Goal: Task Accomplishment & Management: Complete application form

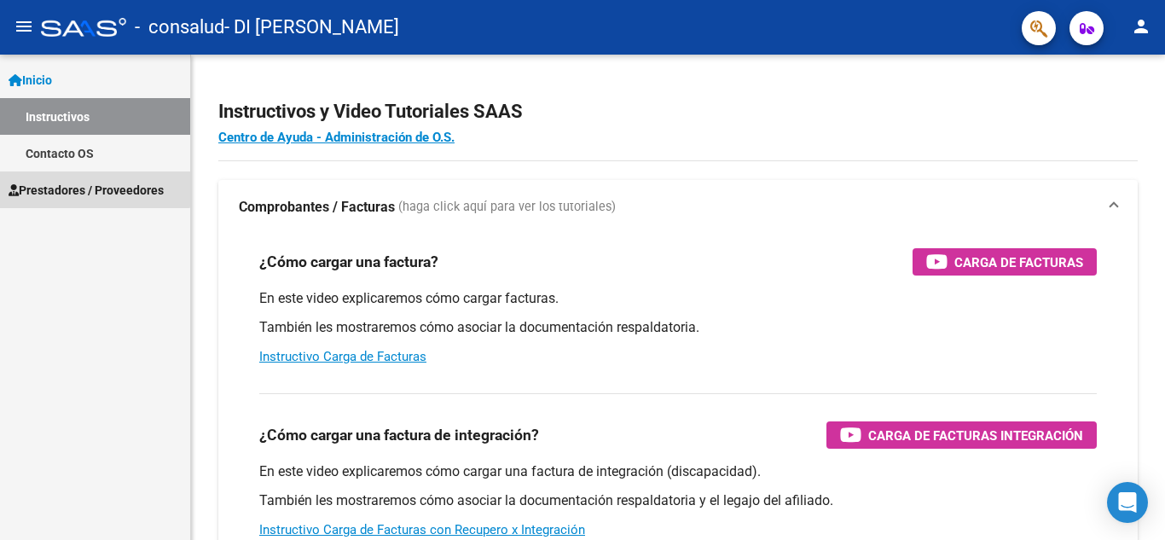
click at [90, 184] on span "Prestadores / Proveedores" at bounding box center [86, 190] width 155 height 19
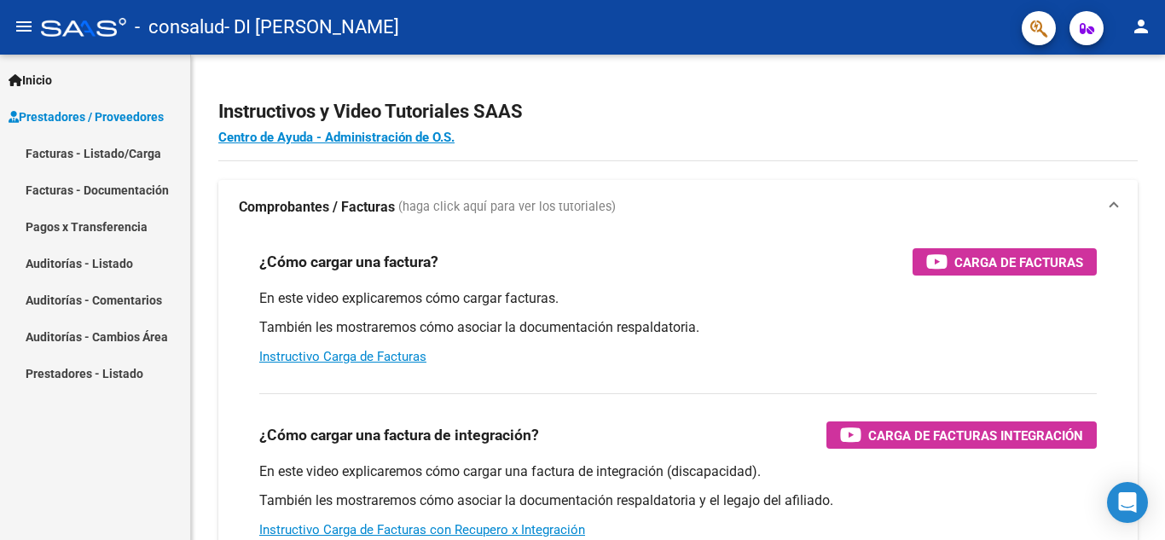
click at [93, 152] on link "Facturas - Listado/Carga" at bounding box center [95, 153] width 190 height 37
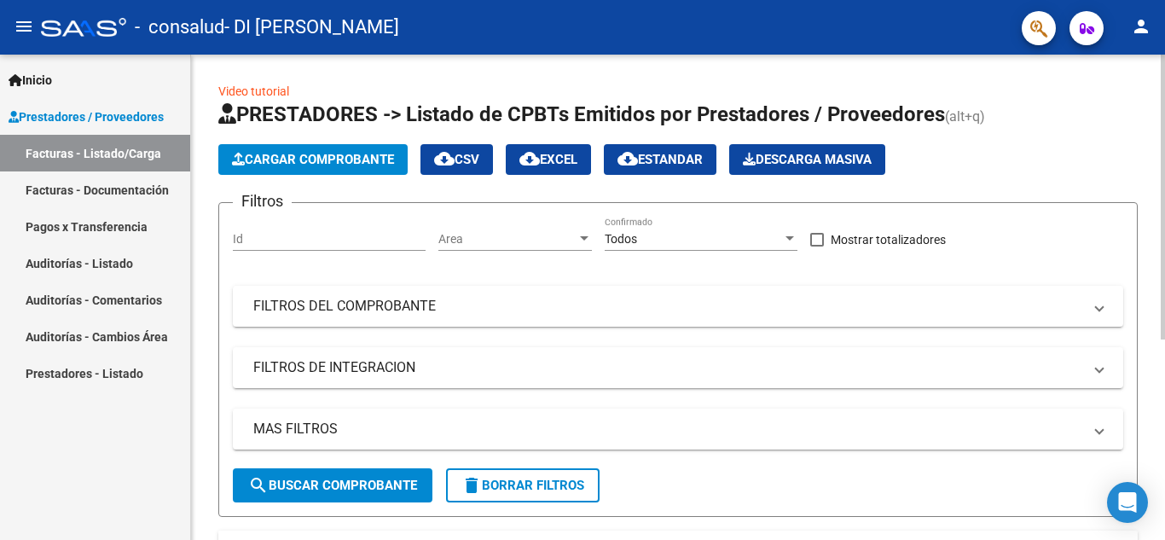
click at [332, 154] on span "Cargar Comprobante" at bounding box center [313, 159] width 162 height 15
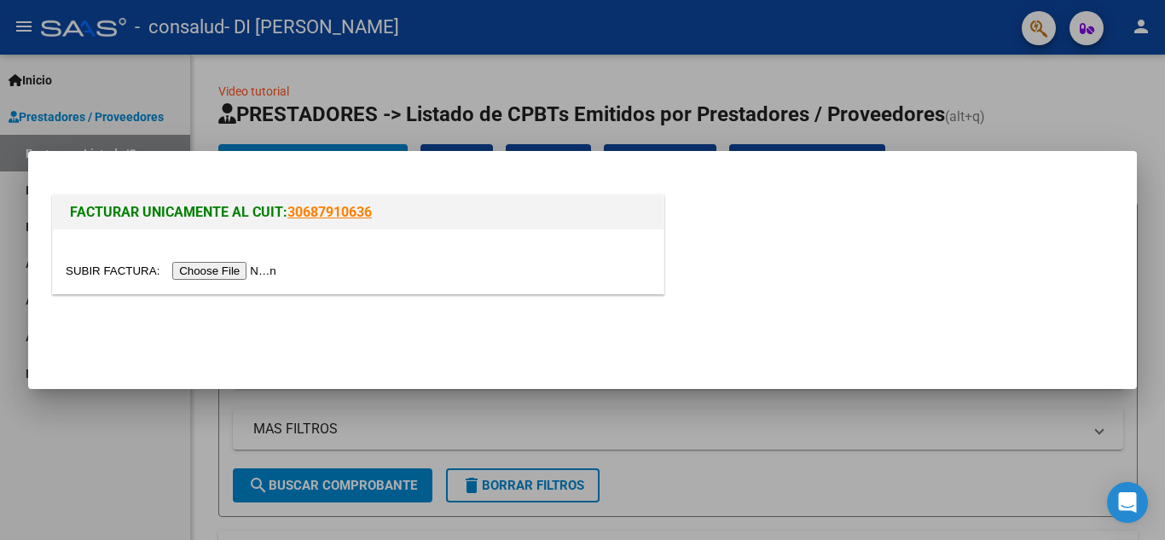
click at [241, 266] on input "file" at bounding box center [174, 271] width 216 height 18
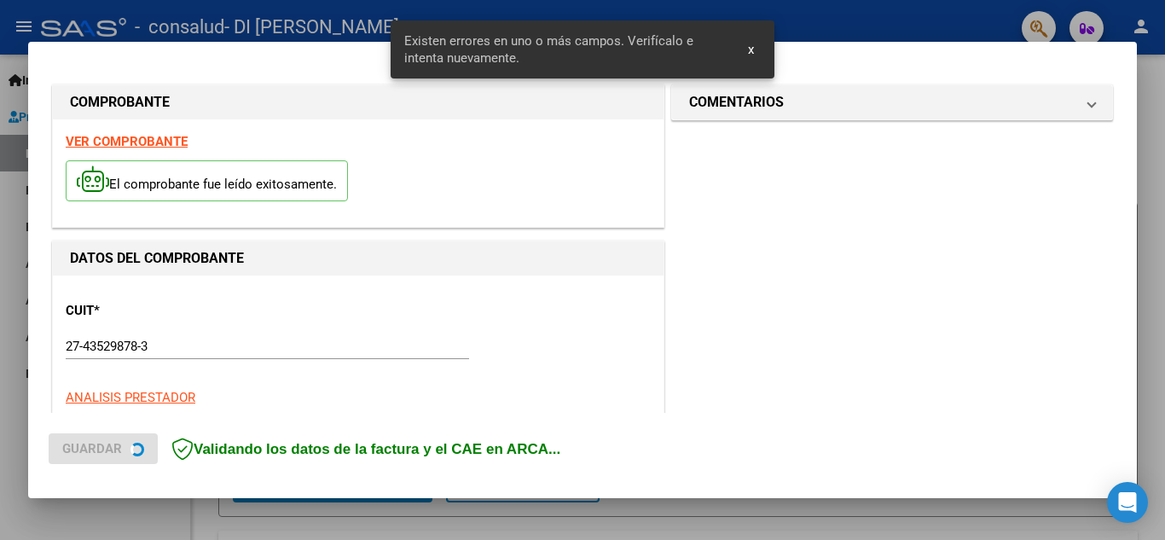
scroll to position [419, 0]
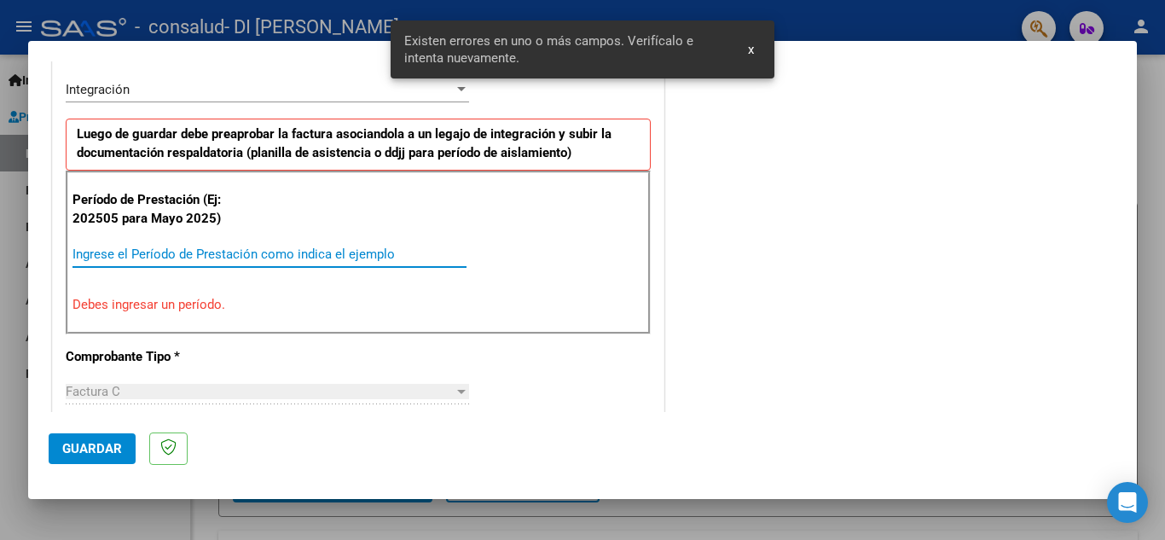
click at [241, 258] on input "Ingrese el Período de Prestación como indica el ejemplo" at bounding box center [270, 254] width 394 height 15
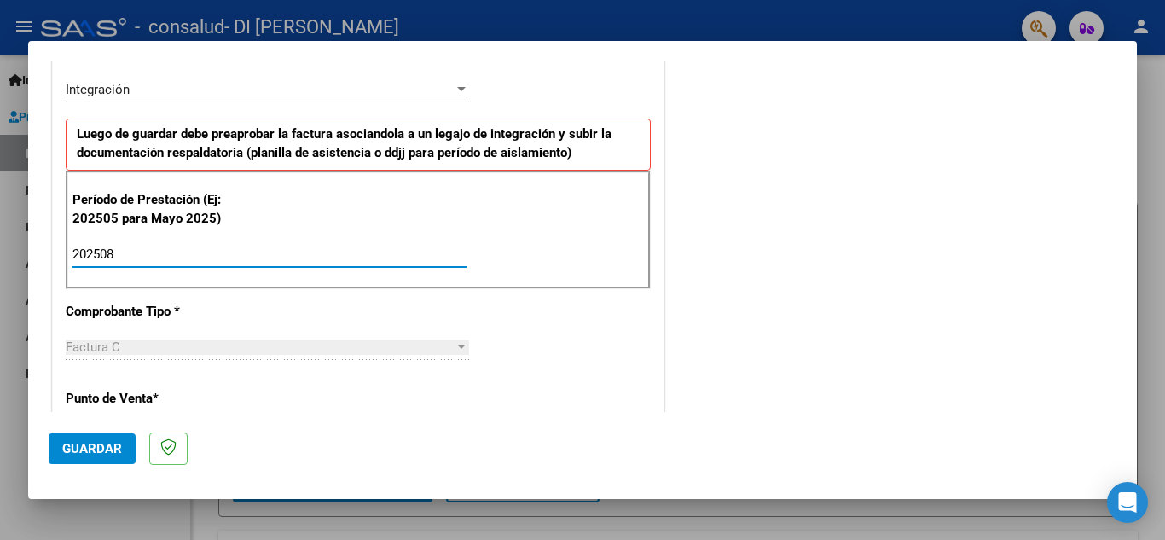
type input "202508"
click at [221, 294] on div "CUIT * 27-43529878-3 Ingresar CUIT ANALISIS PRESTADOR DI [GEOGRAPHIC_DATA][PERS…" at bounding box center [358, 498] width 611 height 1284
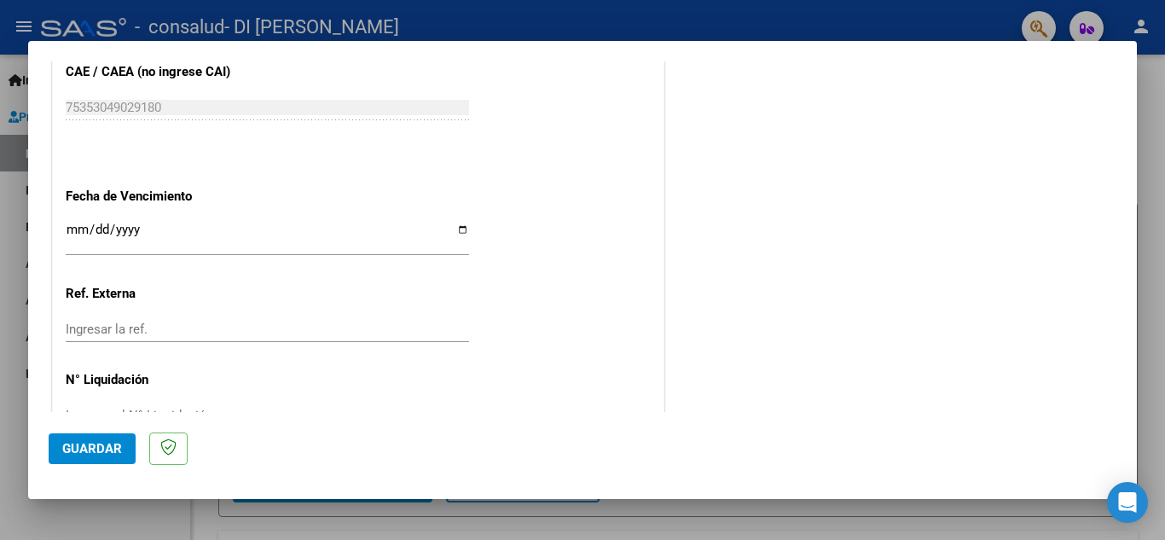
scroll to position [1151, 0]
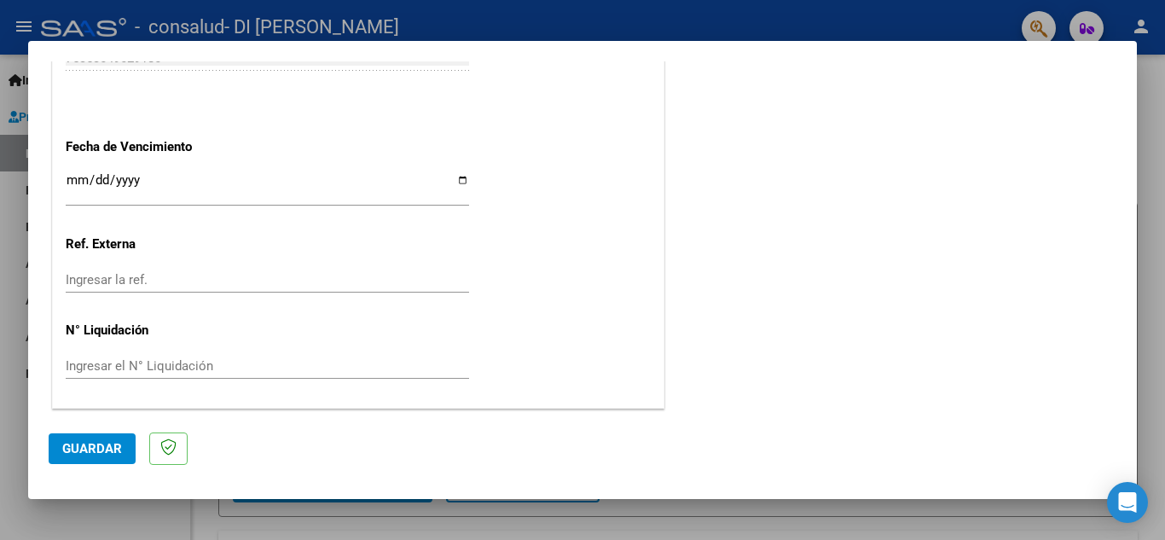
click at [113, 455] on span "Guardar" at bounding box center [92, 448] width 60 height 15
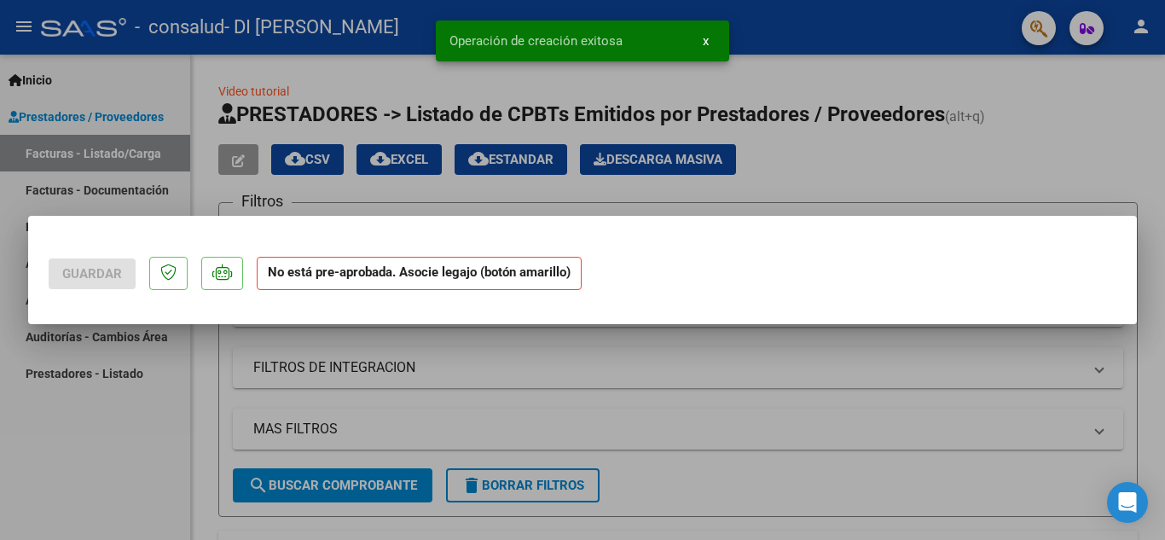
scroll to position [0, 0]
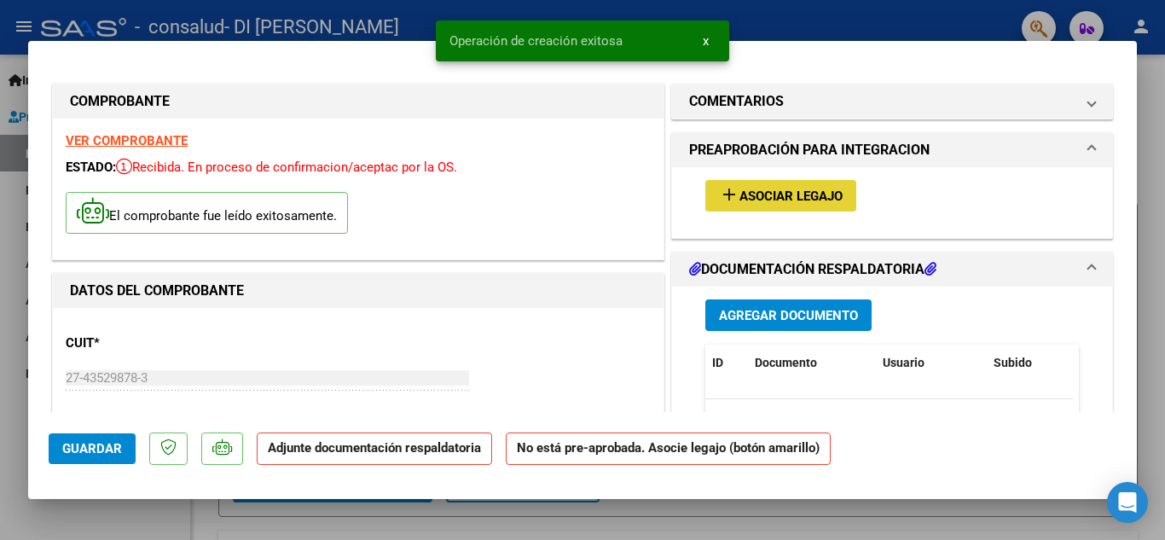
click at [780, 194] on span "Asociar Legajo" at bounding box center [791, 196] width 103 height 15
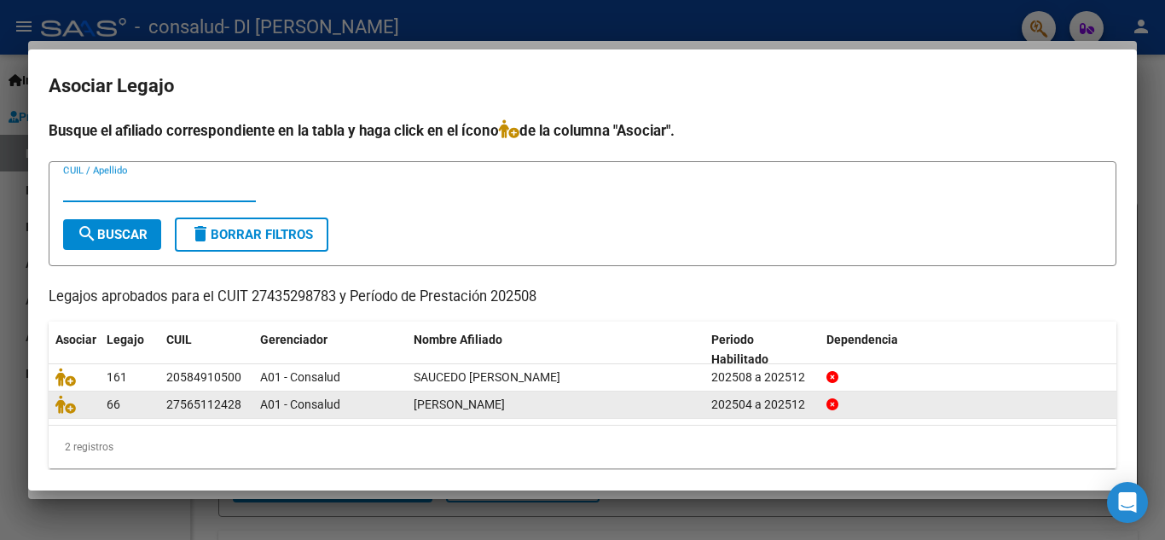
click at [344, 405] on div "A01 - Consalud" at bounding box center [330, 405] width 140 height 20
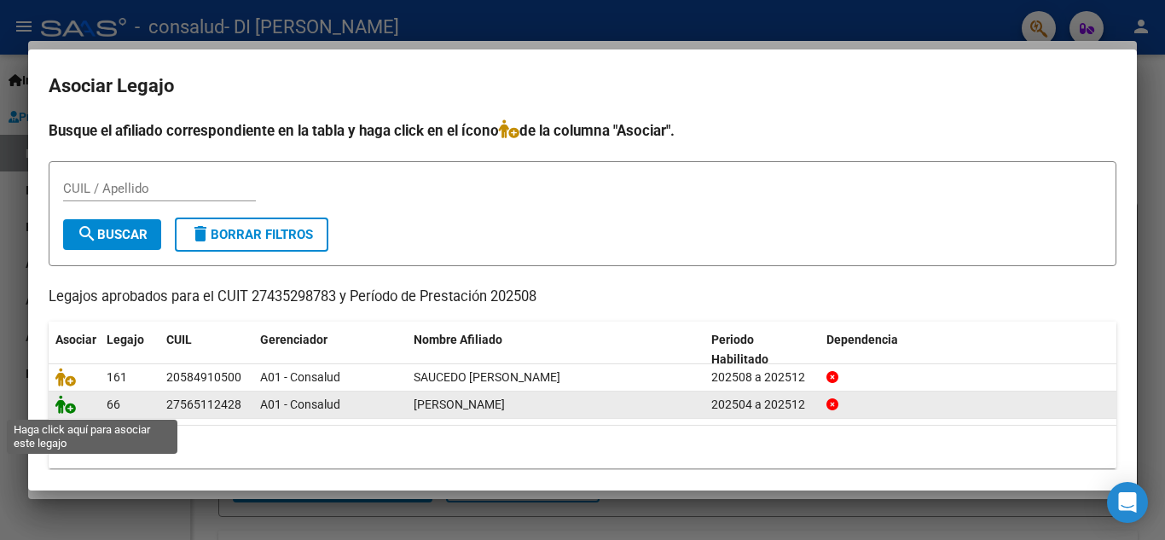
click at [65, 407] on icon at bounding box center [65, 404] width 20 height 19
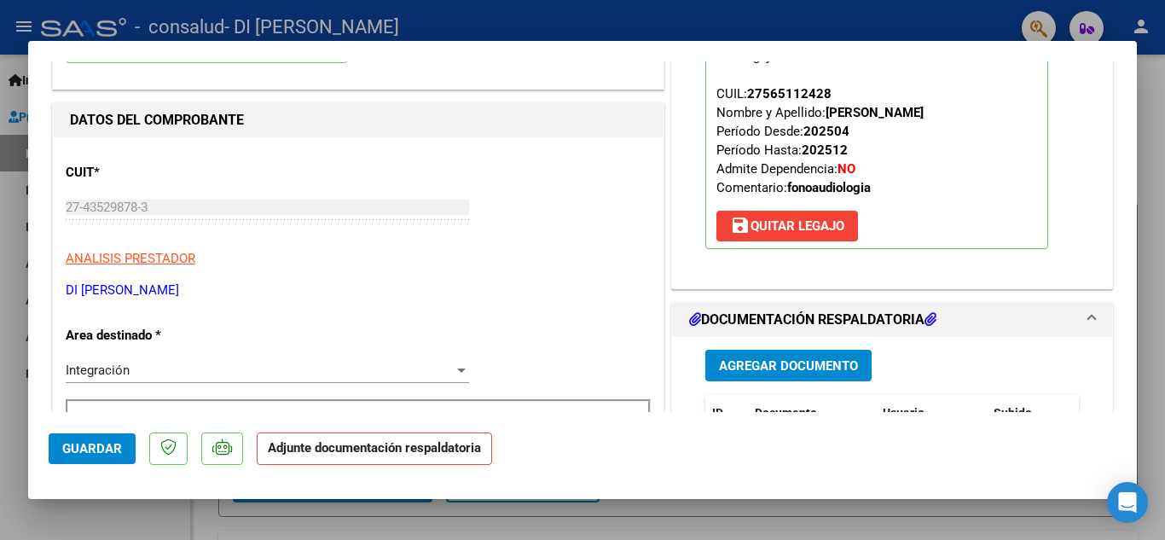
scroll to position [341, 0]
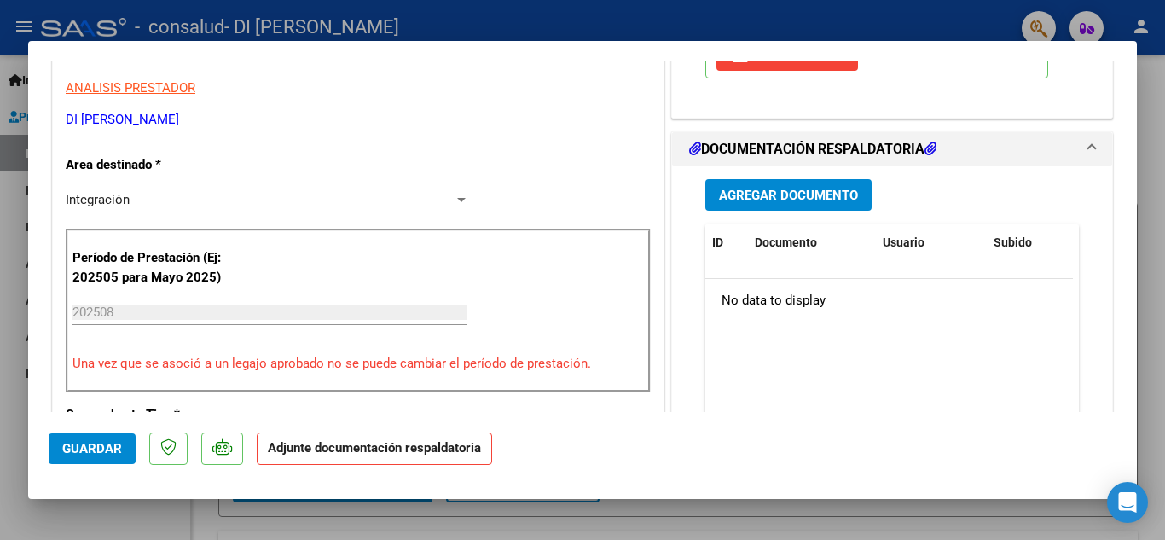
click at [791, 197] on span "Agregar Documento" at bounding box center [788, 195] width 139 height 15
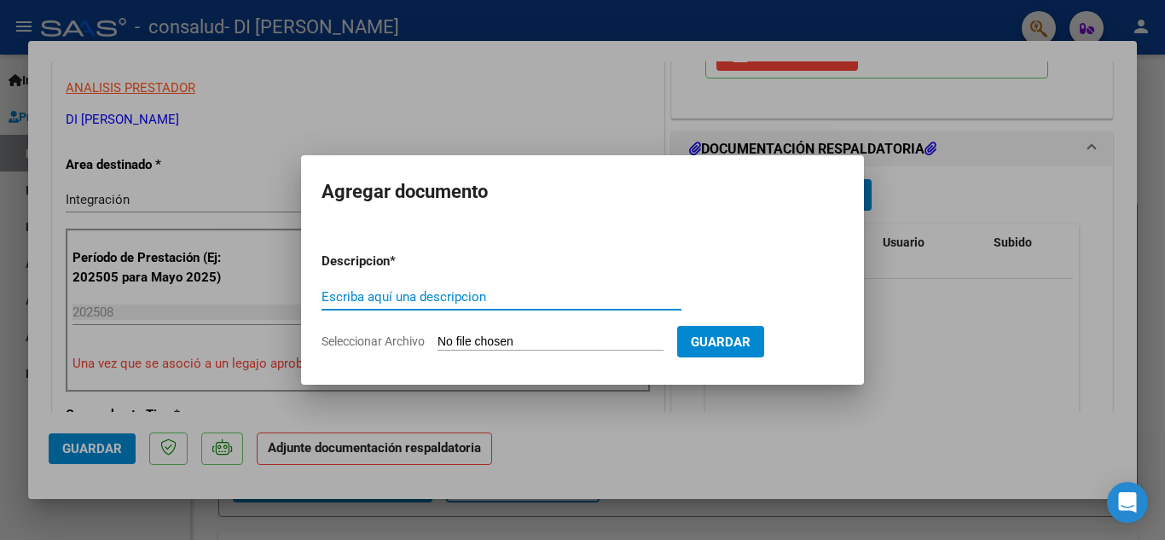
click at [454, 292] on input "Escriba aquí una descripcion" at bounding box center [502, 296] width 360 height 15
click at [375, 339] on span "Seleccionar Archivo" at bounding box center [373, 341] width 103 height 14
click at [438, 339] on input "Seleccionar Archivo" at bounding box center [551, 342] width 226 height 16
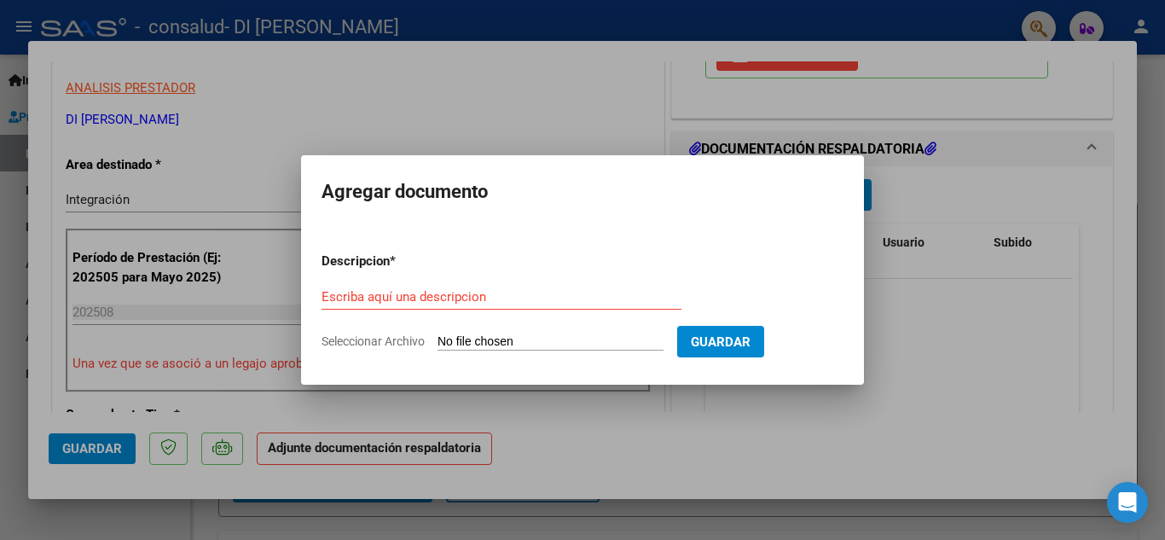
type input "C:\fakepath\PLANILLA ALMA [DATE].jpeg"
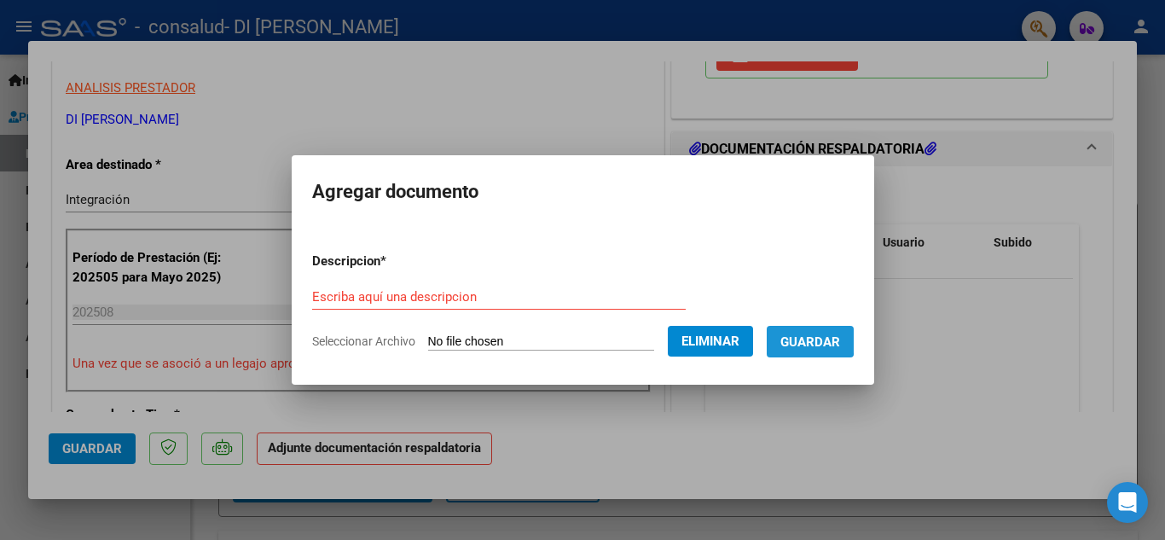
click at [818, 336] on span "Guardar" at bounding box center [810, 341] width 60 height 15
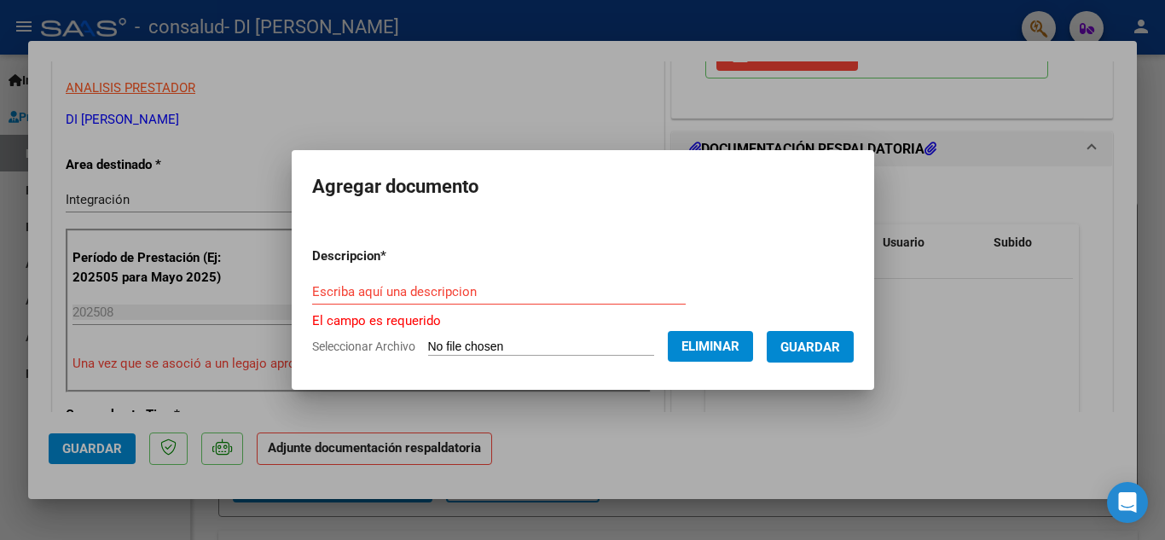
click at [488, 299] on div "Escriba aquí una descripcion" at bounding box center [499, 292] width 374 height 26
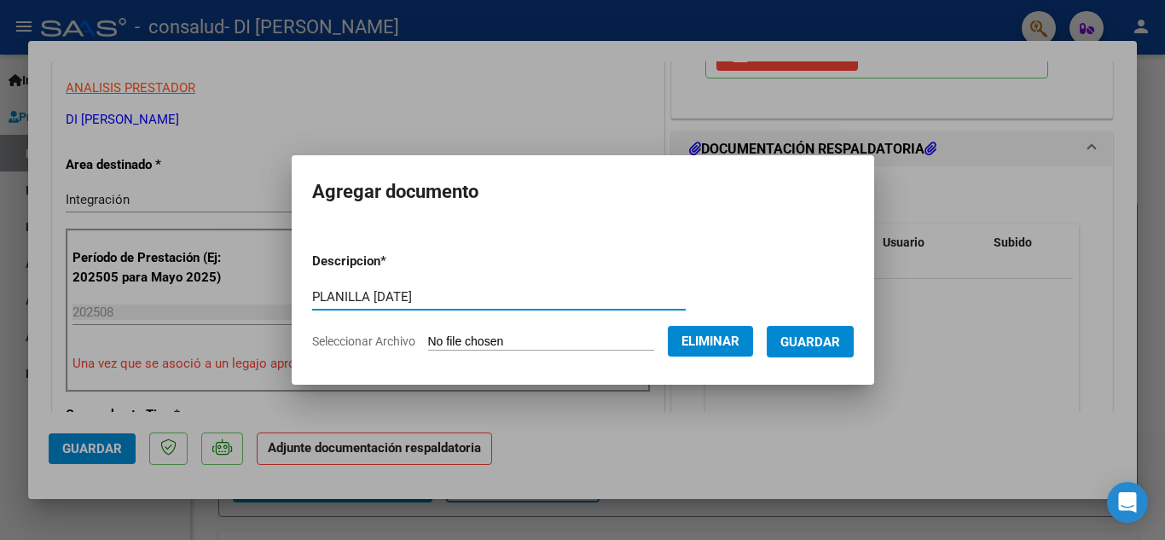
type input "PLANILLA [DATE]"
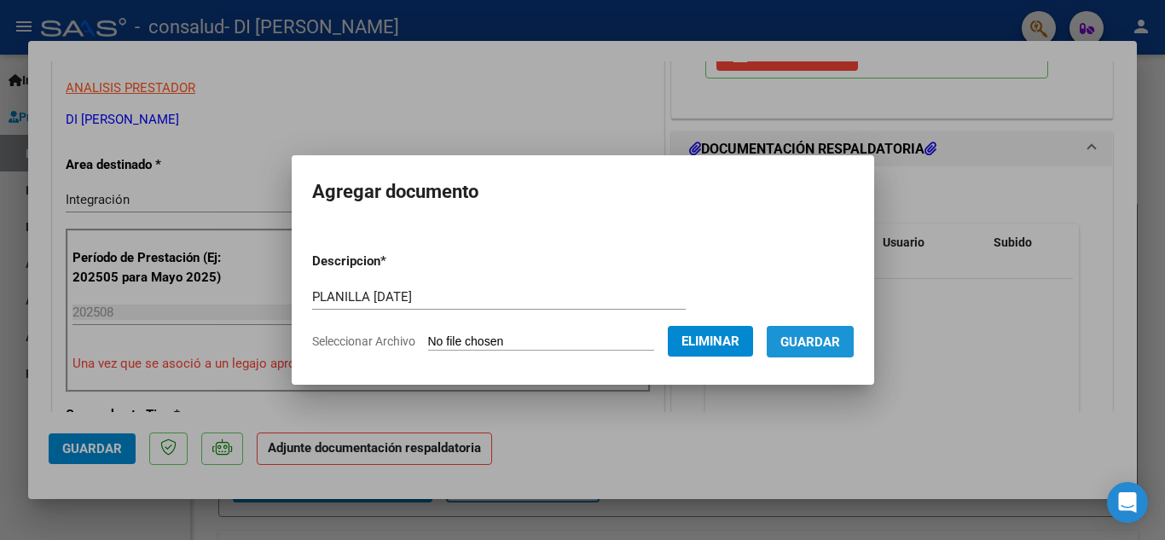
click at [815, 336] on span "Guardar" at bounding box center [810, 341] width 60 height 15
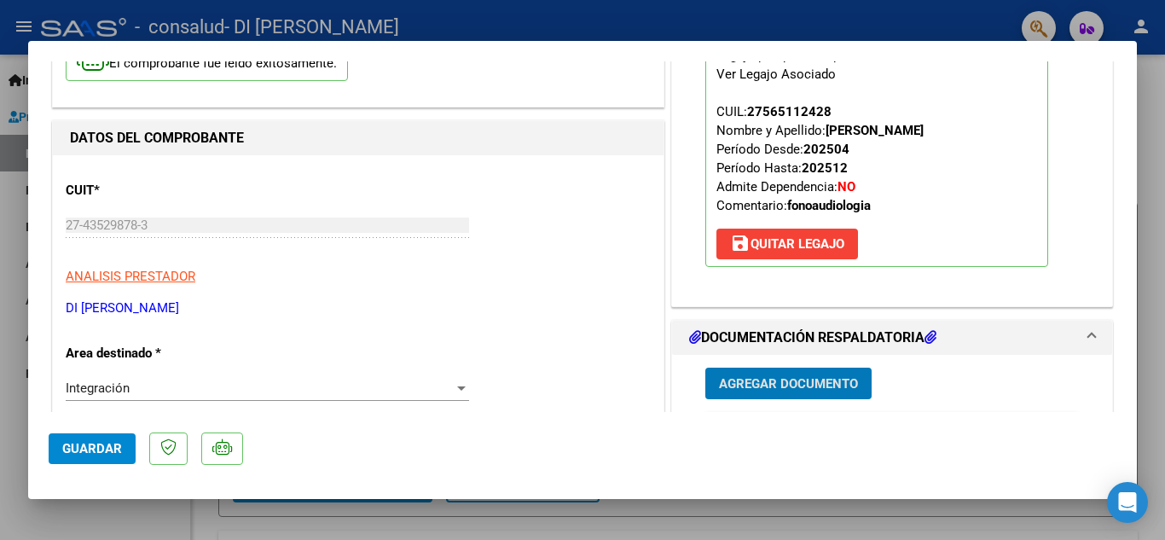
scroll to position [0, 0]
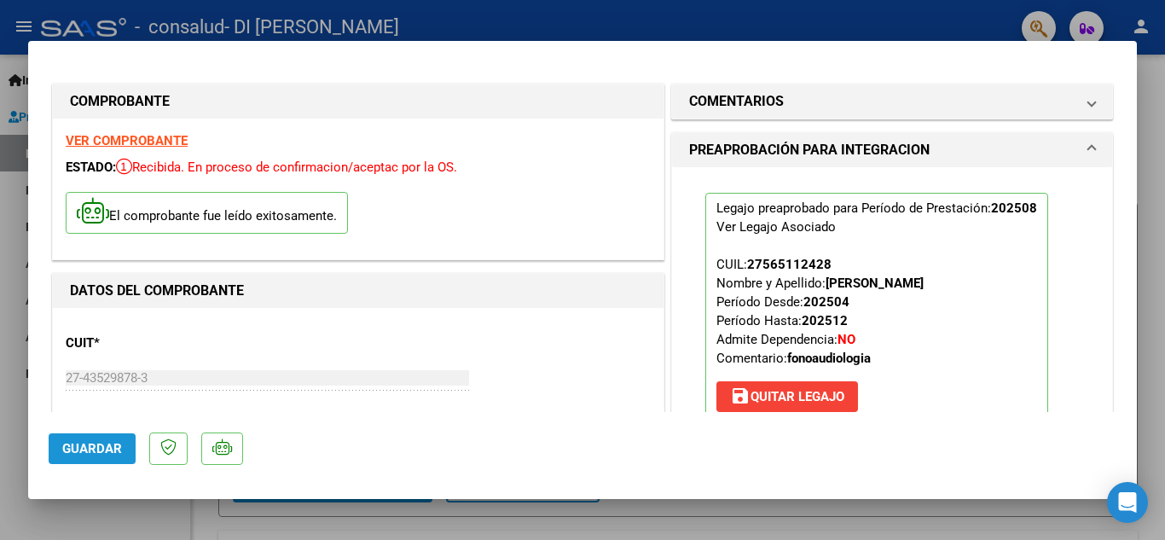
click at [107, 448] on span "Guardar" at bounding box center [92, 448] width 60 height 15
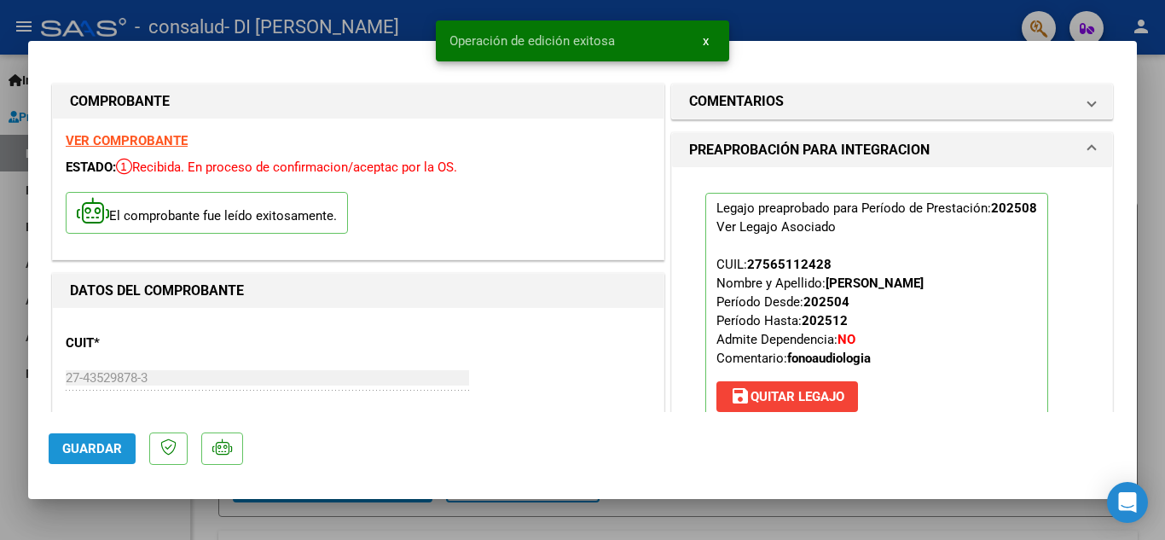
click at [107, 443] on span "Guardar" at bounding box center [92, 448] width 60 height 15
click at [1151, 154] on div at bounding box center [582, 270] width 1165 height 540
type input "$ 0,00"
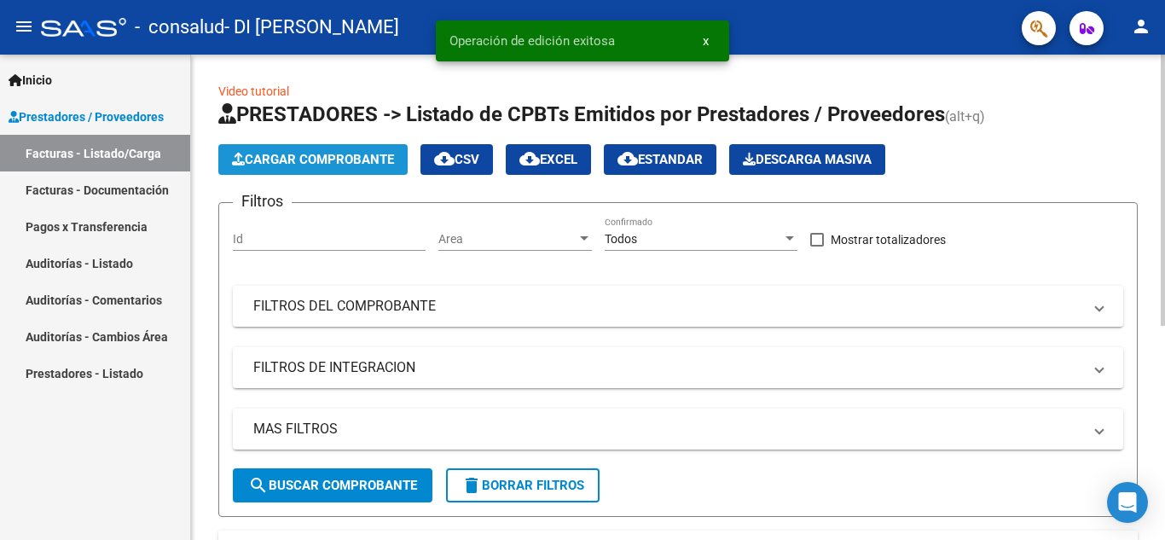
click at [331, 155] on span "Cargar Comprobante" at bounding box center [313, 159] width 162 height 15
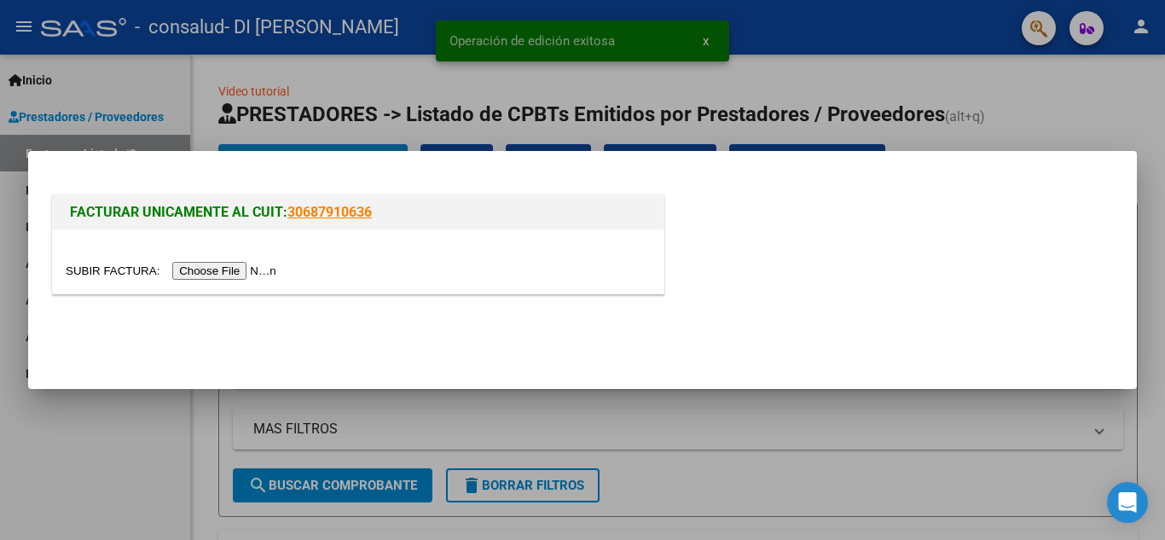
click at [203, 264] on input "file" at bounding box center [174, 271] width 216 height 18
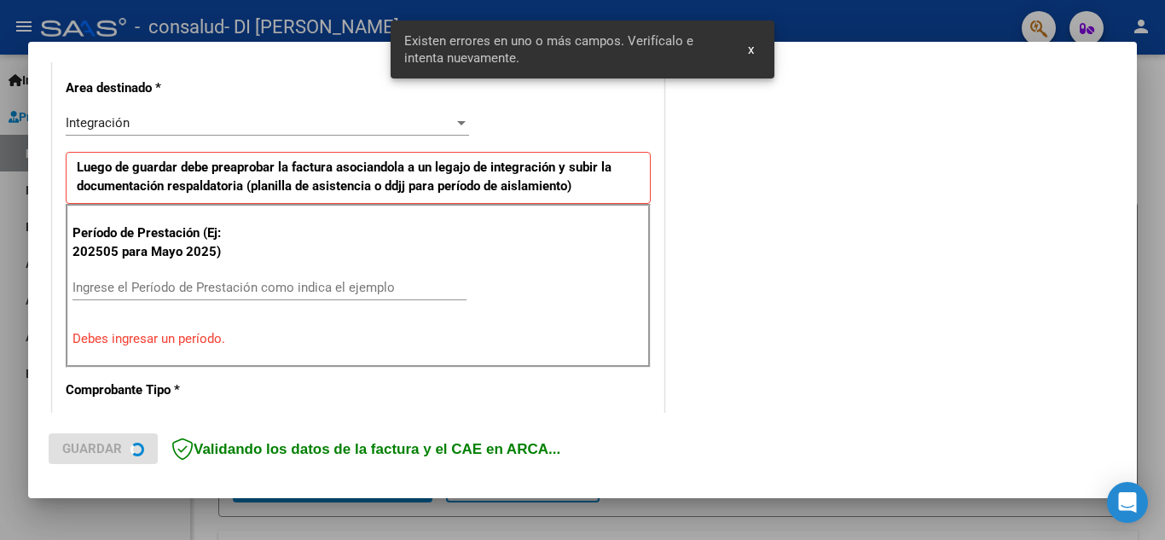
scroll to position [419, 0]
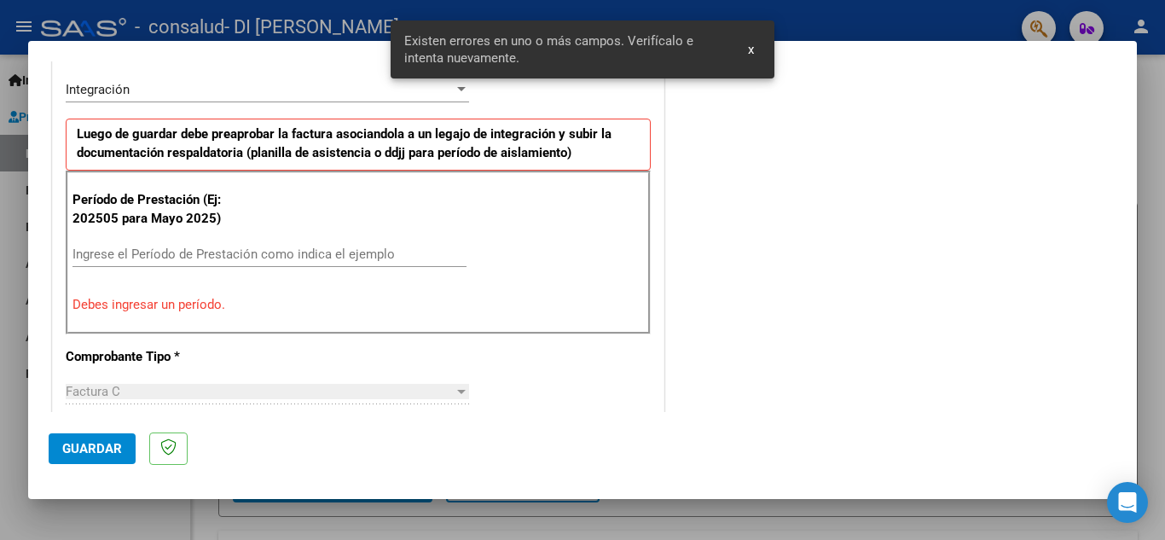
click at [281, 258] on input "Ingrese el Período de Prestación como indica el ejemplo" at bounding box center [270, 254] width 394 height 15
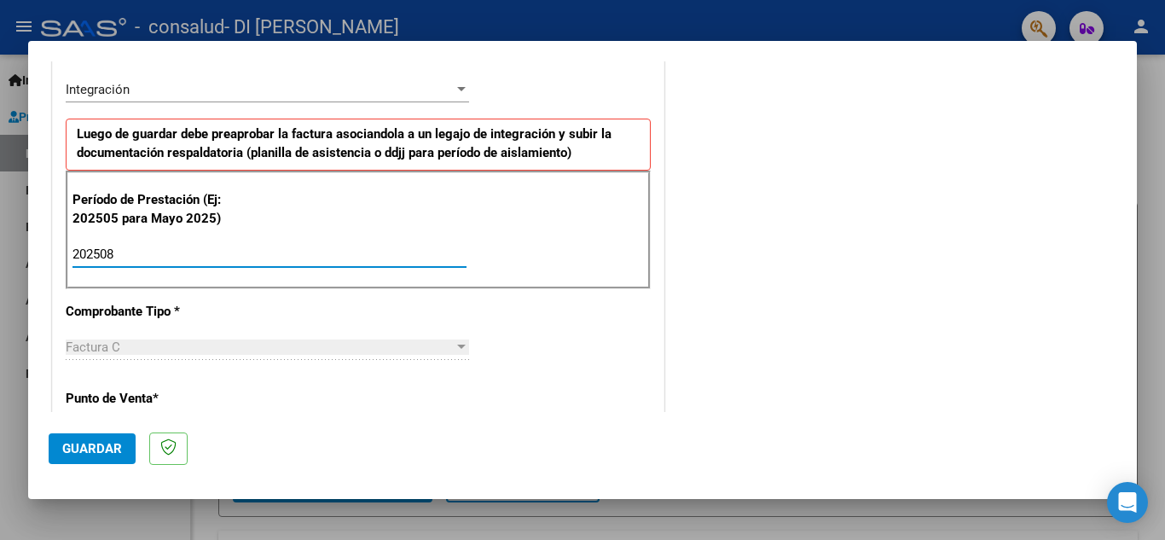
type input "202508"
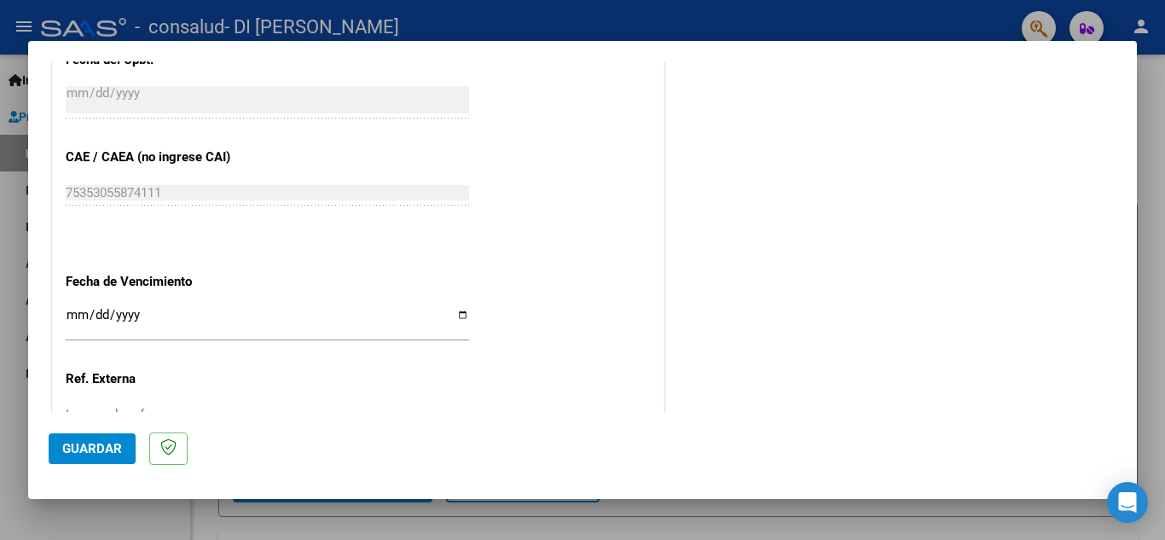
scroll to position [1151, 0]
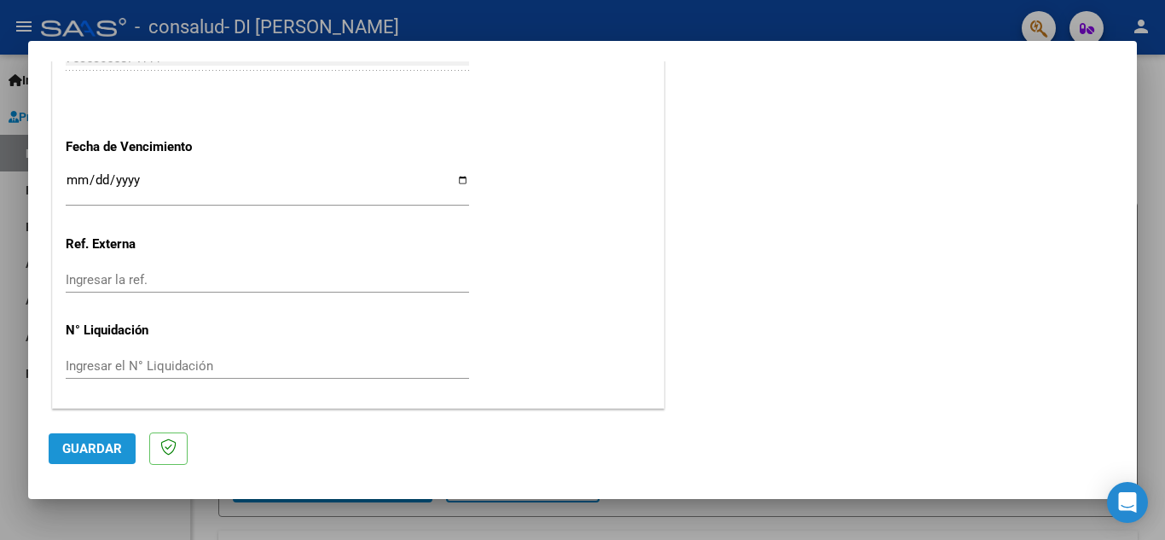
click at [78, 446] on span "Guardar" at bounding box center [92, 448] width 60 height 15
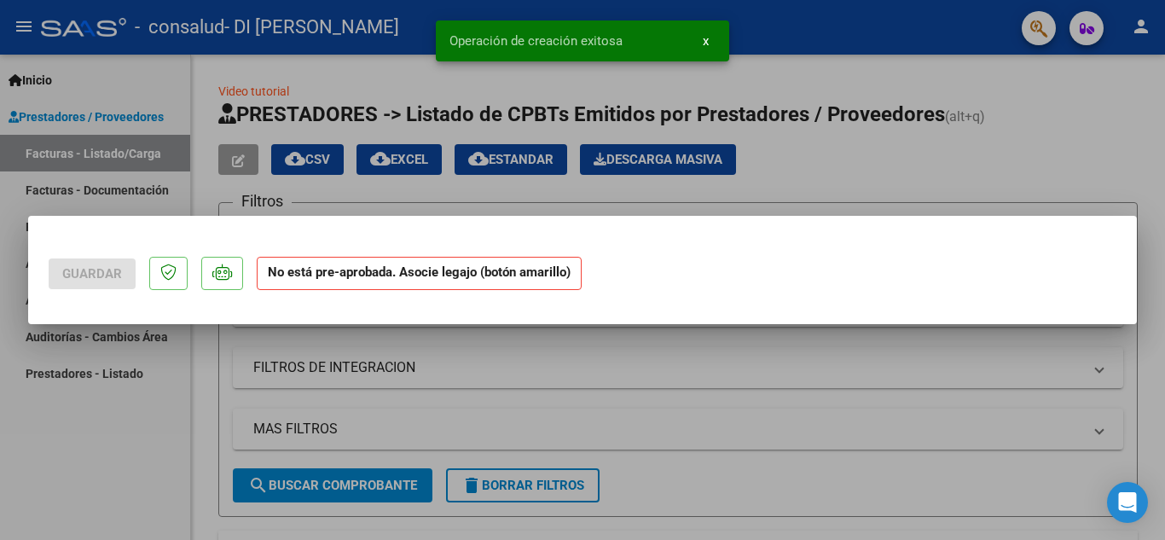
scroll to position [0, 0]
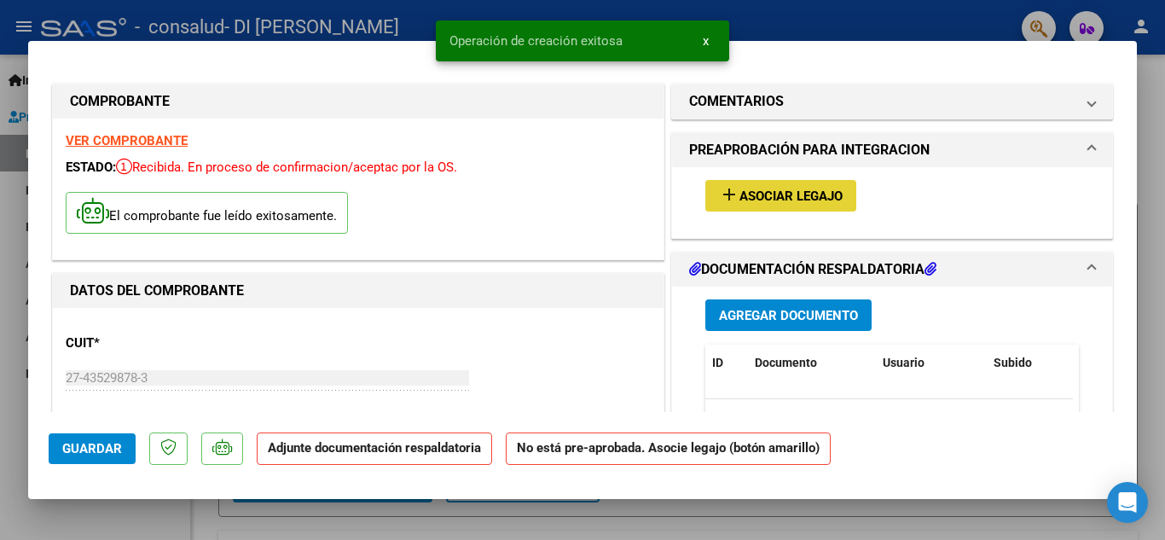
click at [746, 183] on button "add Asociar Legajo" at bounding box center [780, 196] width 151 height 32
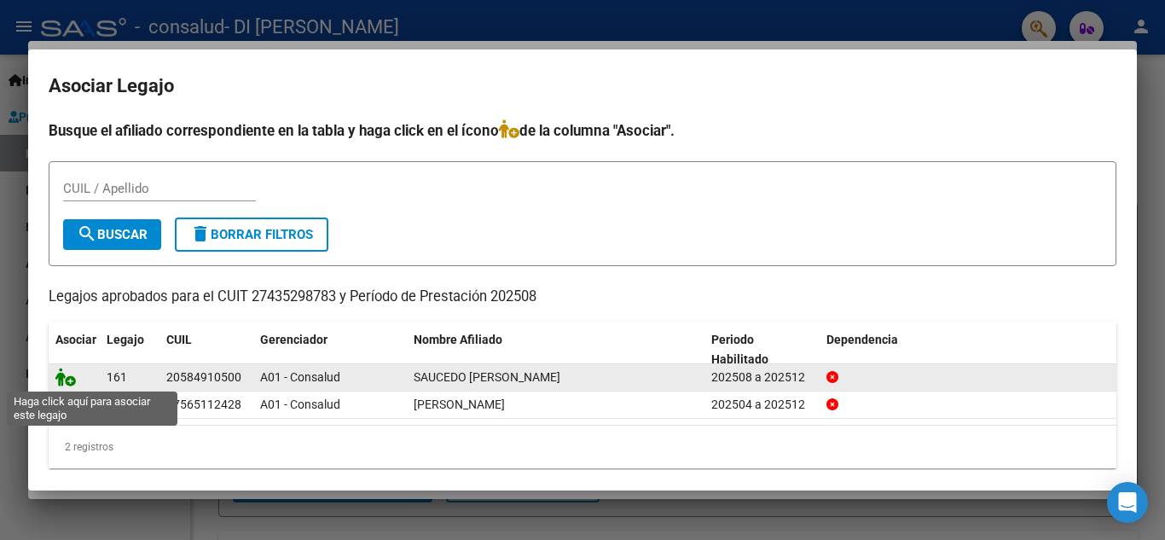
click at [62, 380] on icon at bounding box center [65, 377] width 20 height 19
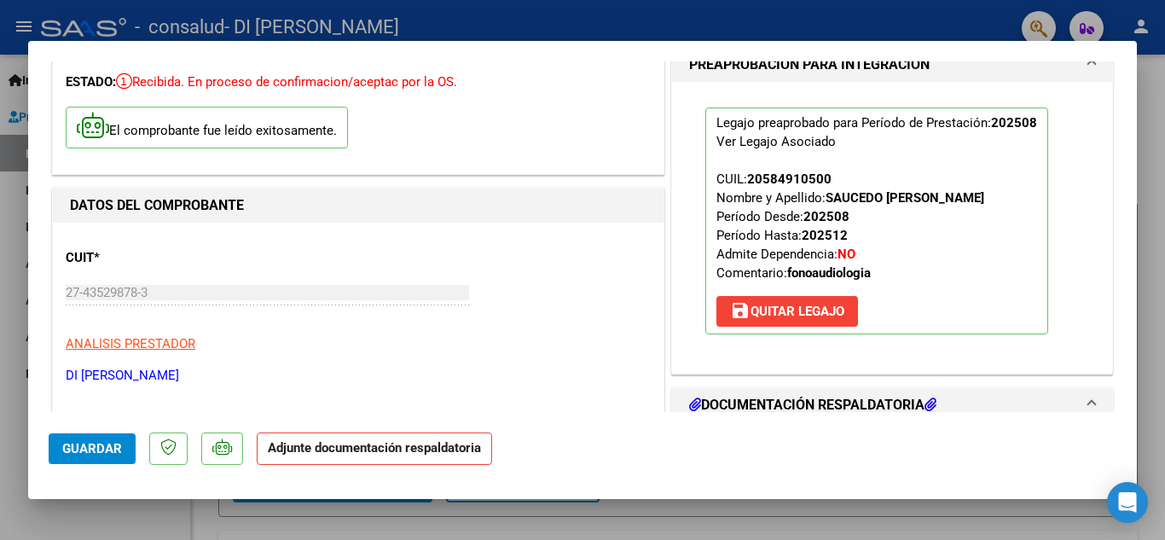
scroll to position [171, 0]
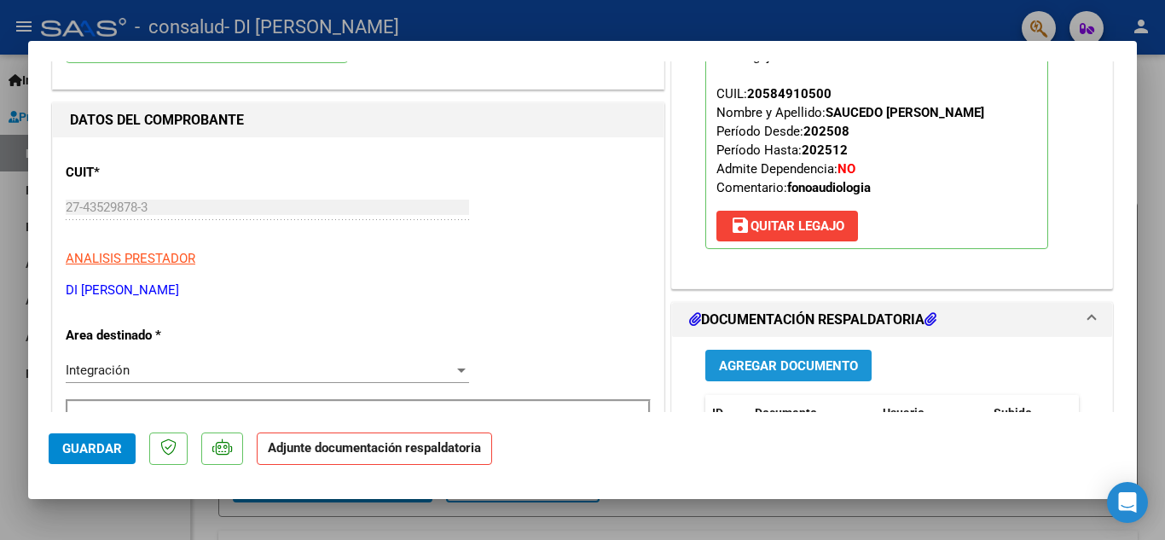
click at [778, 360] on span "Agregar Documento" at bounding box center [788, 365] width 139 height 15
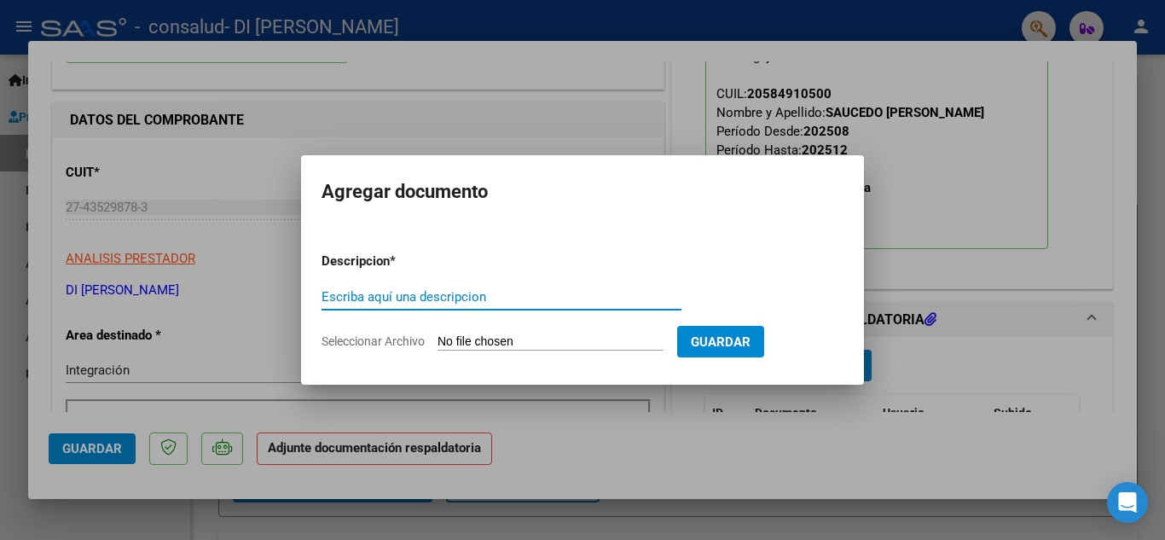
click at [528, 363] on form "Descripcion * Escriba aquí una descripcion Seleccionar Archivo Guardar" at bounding box center [583, 301] width 522 height 125
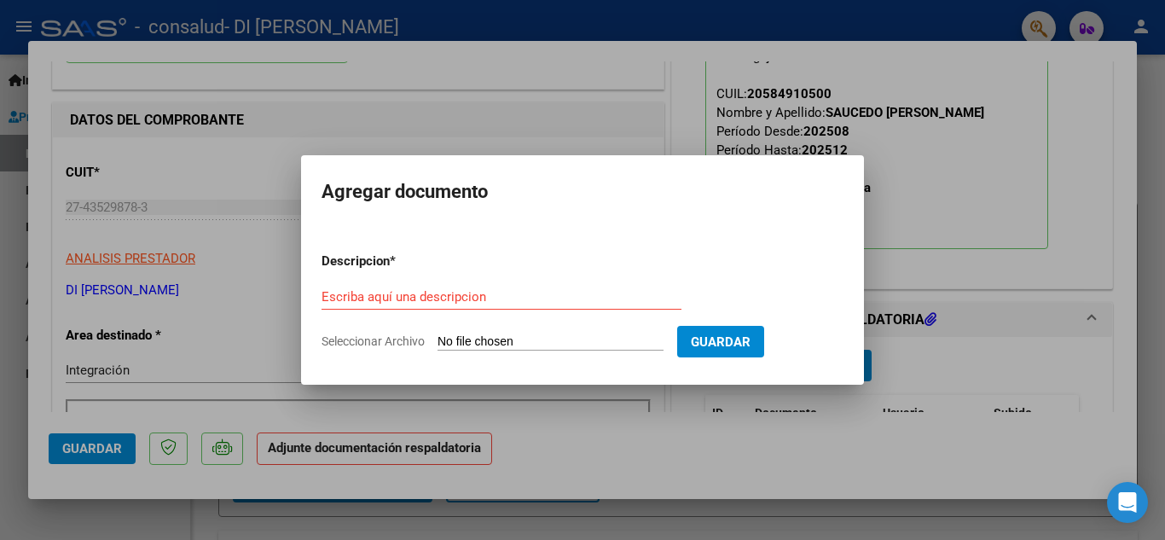
click at [526, 337] on input "Seleccionar Archivo" at bounding box center [551, 342] width 226 height 16
type input "C:\fakepath\PLANILA [PERSON_NAME][DATE].jpeg"
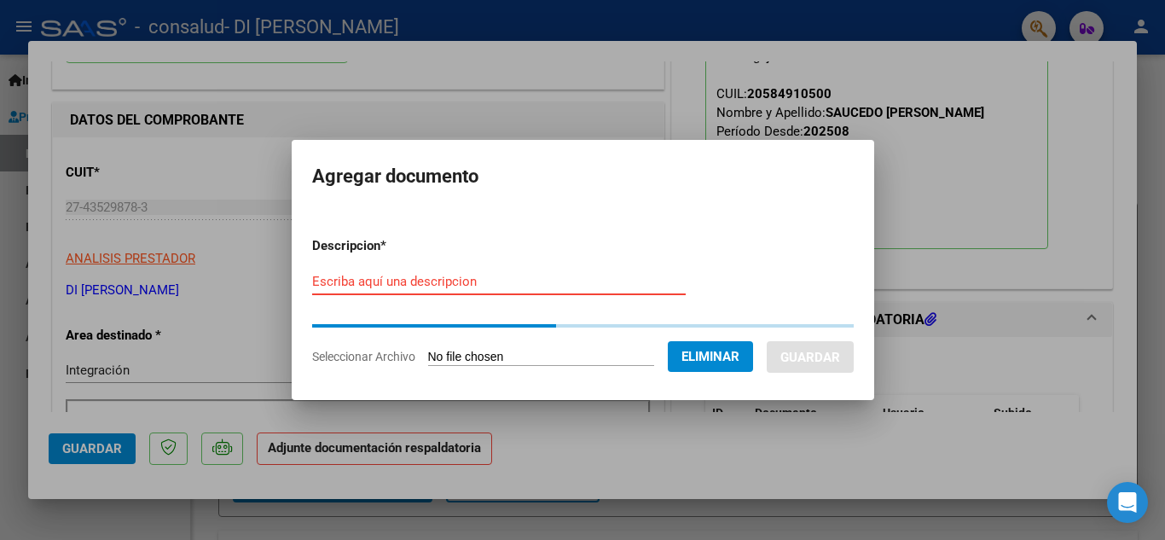
click at [523, 288] on input "Escriba aquí una descripcion" at bounding box center [499, 281] width 374 height 15
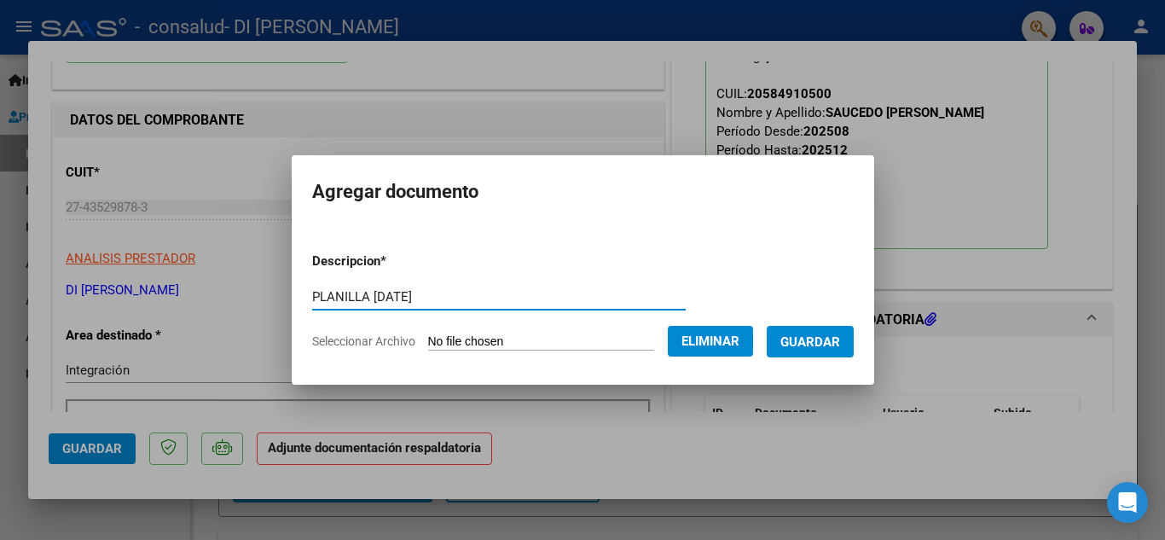
type input "PLANILLA [DATE]"
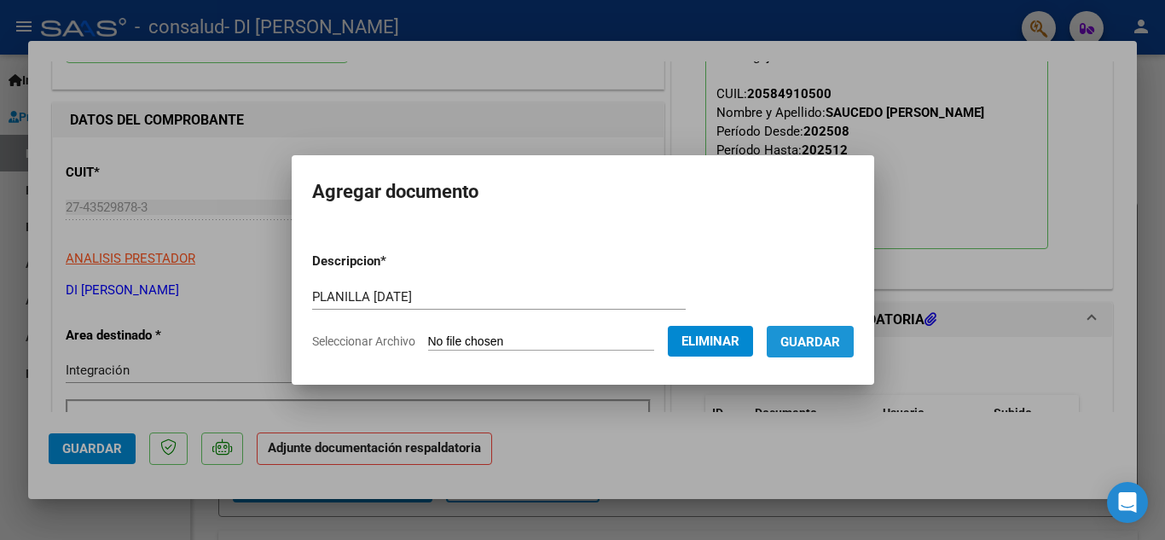
click at [820, 347] on span "Guardar" at bounding box center [810, 341] width 60 height 15
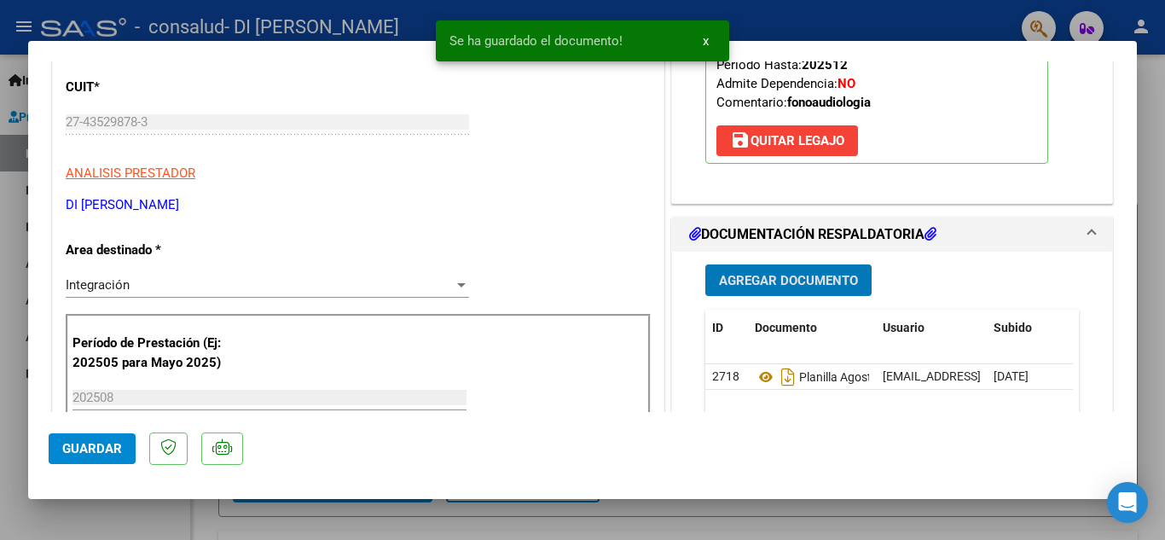
scroll to position [426, 0]
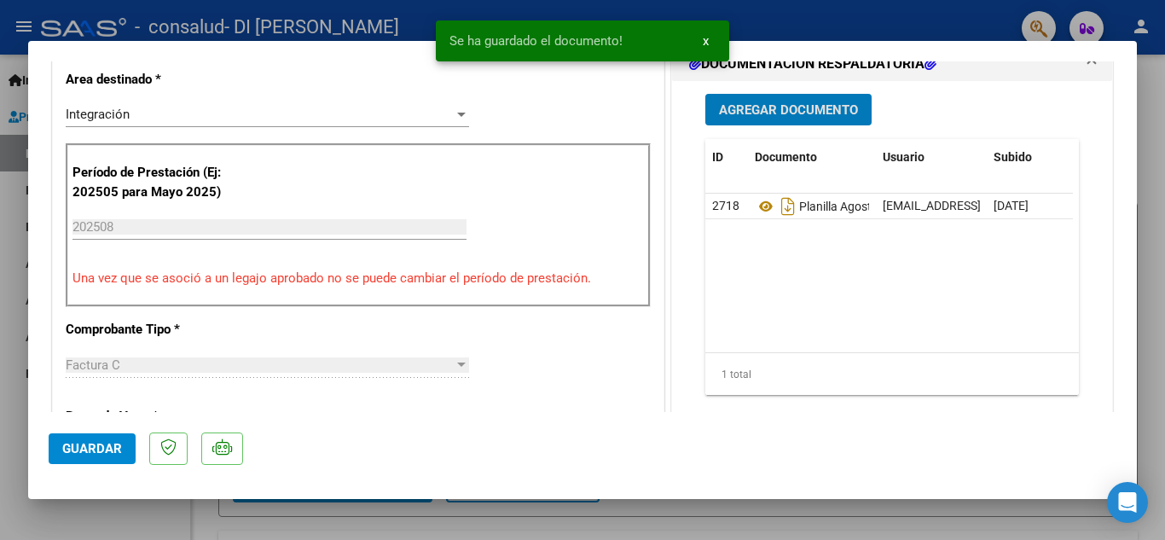
click at [72, 446] on span "Guardar" at bounding box center [92, 448] width 60 height 15
click at [1140, 102] on div at bounding box center [582, 270] width 1165 height 540
type input "$ 0,00"
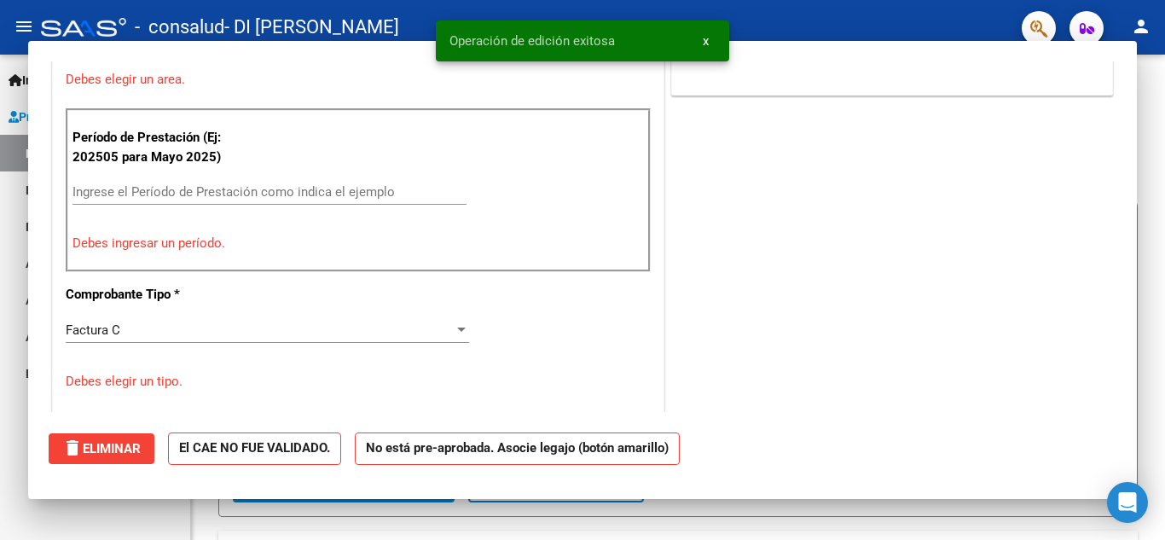
scroll to position [353, 0]
